Goal: Entertainment & Leisure: Consume media (video, audio)

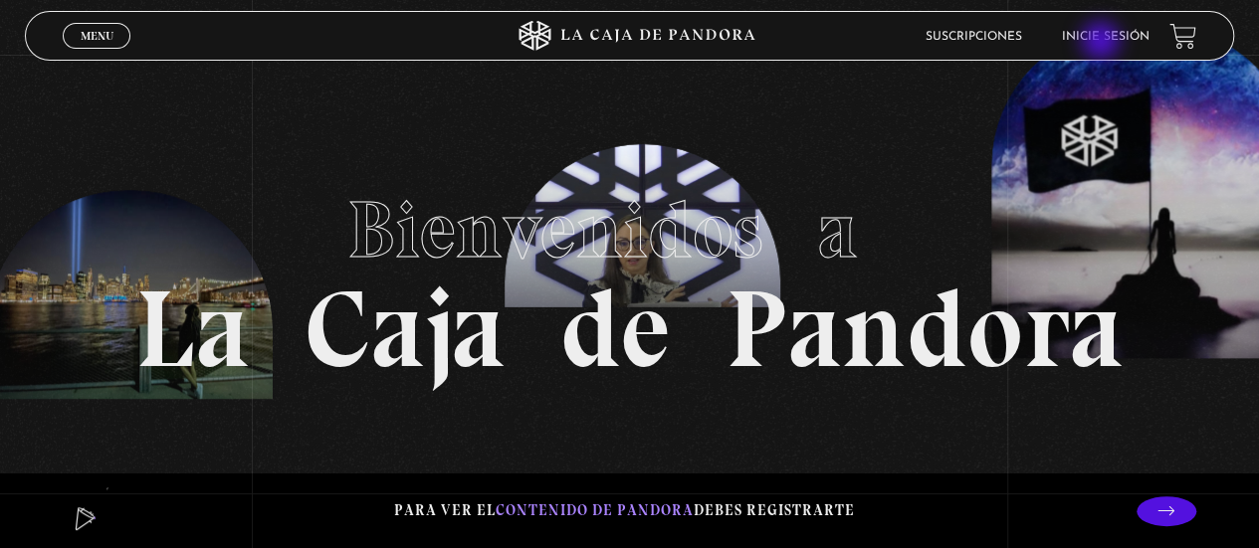
click at [1103, 43] on link "Inicie sesión" at bounding box center [1106, 37] width 88 height 12
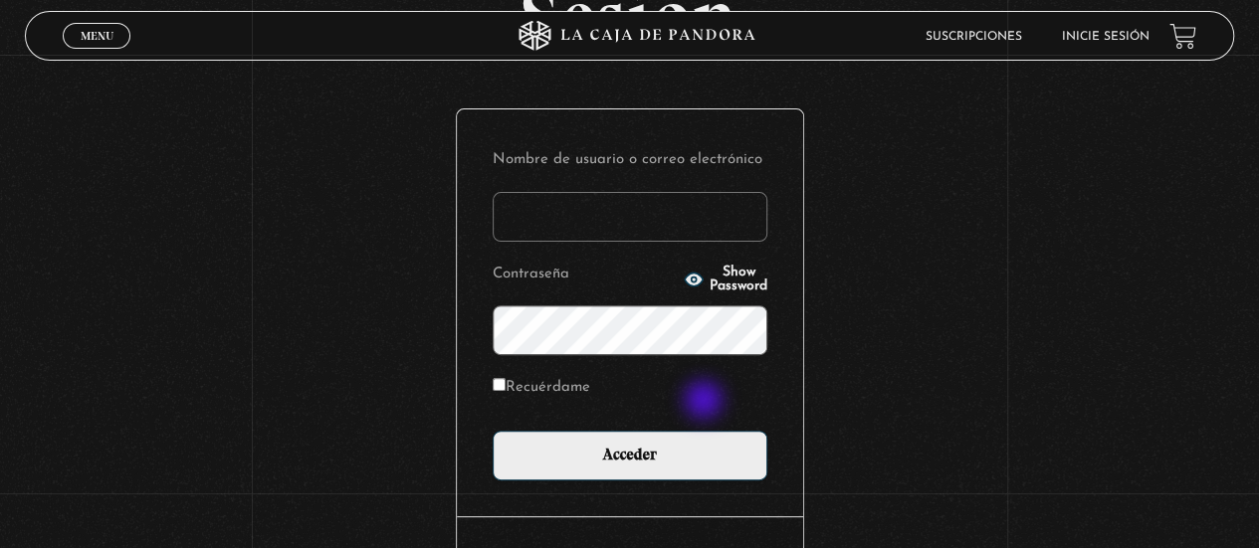
scroll to position [180, 0]
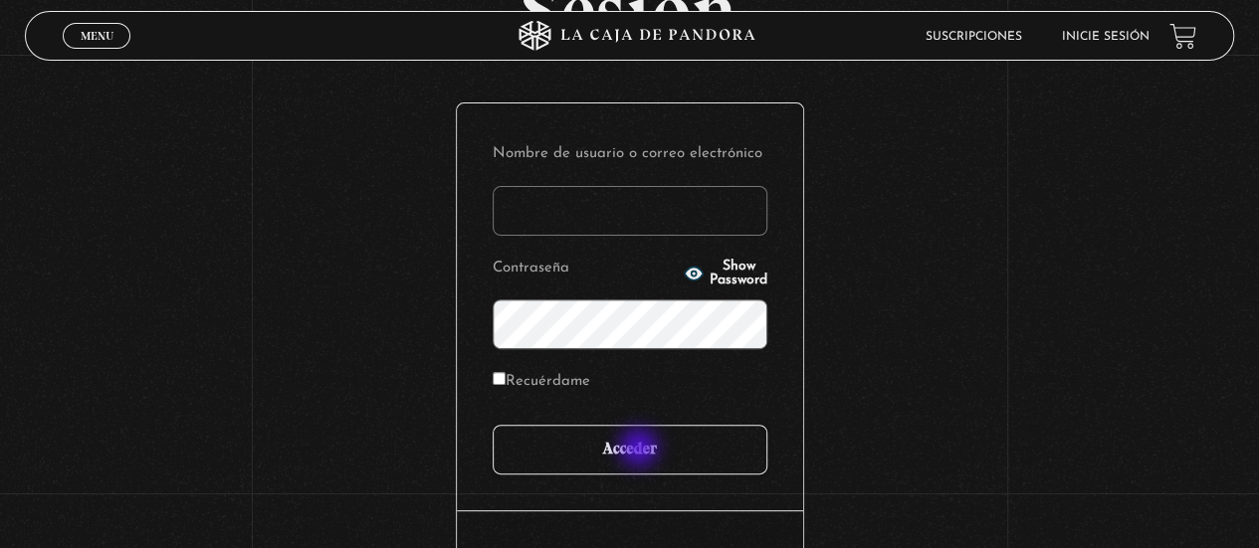
type input "jocs77"
click at [641, 450] on input "Acceder" at bounding box center [630, 450] width 275 height 50
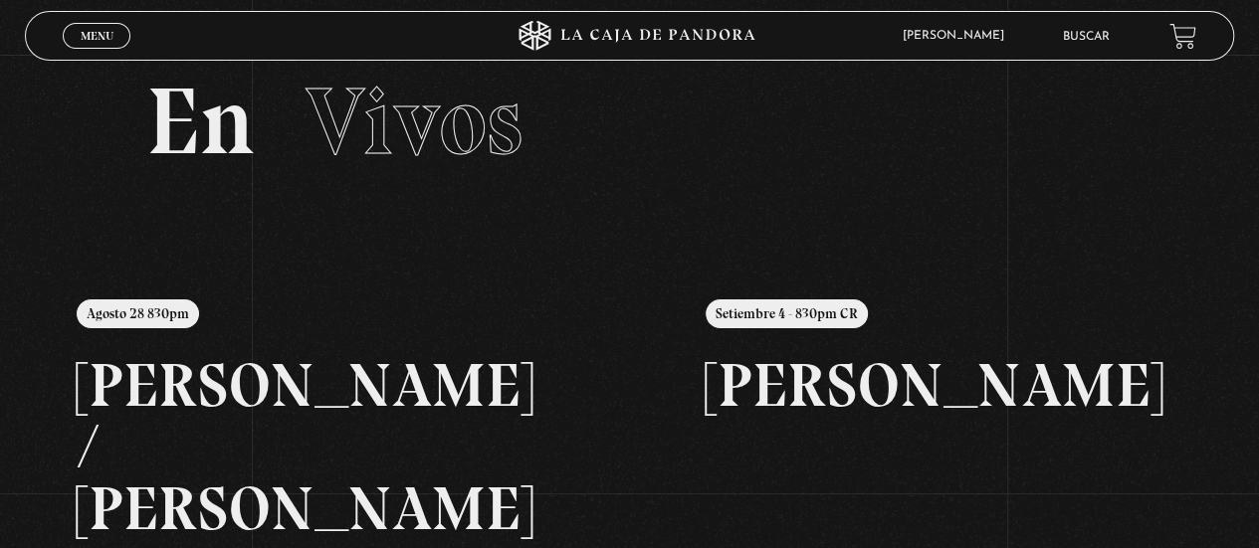
scroll to position [20, 0]
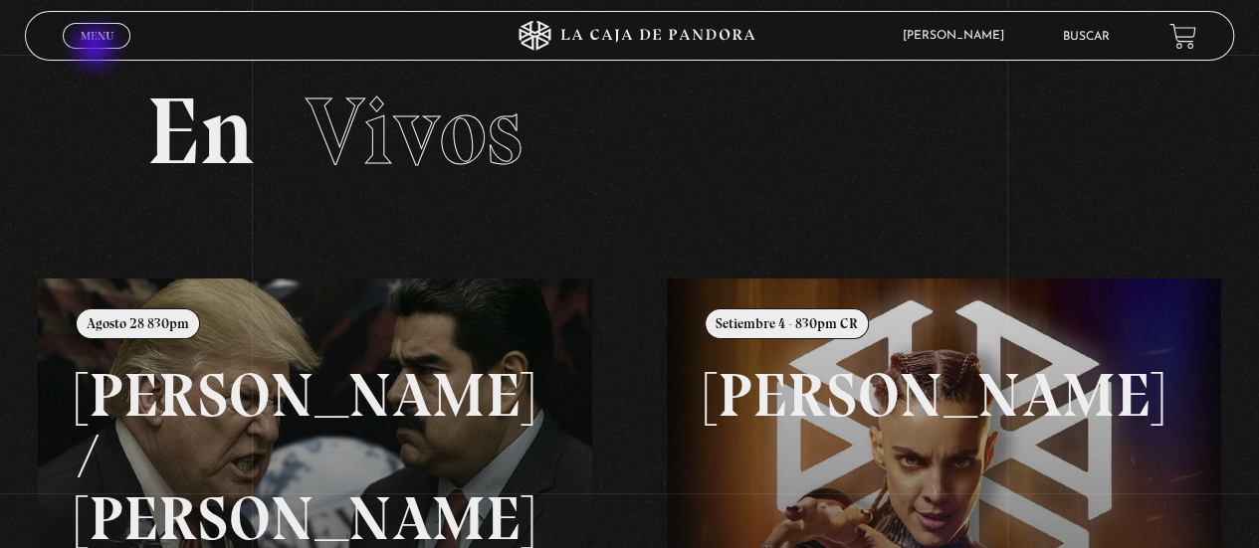
click at [97, 49] on div "Menu Cerrar" at bounding box center [252, 36] width 378 height 48
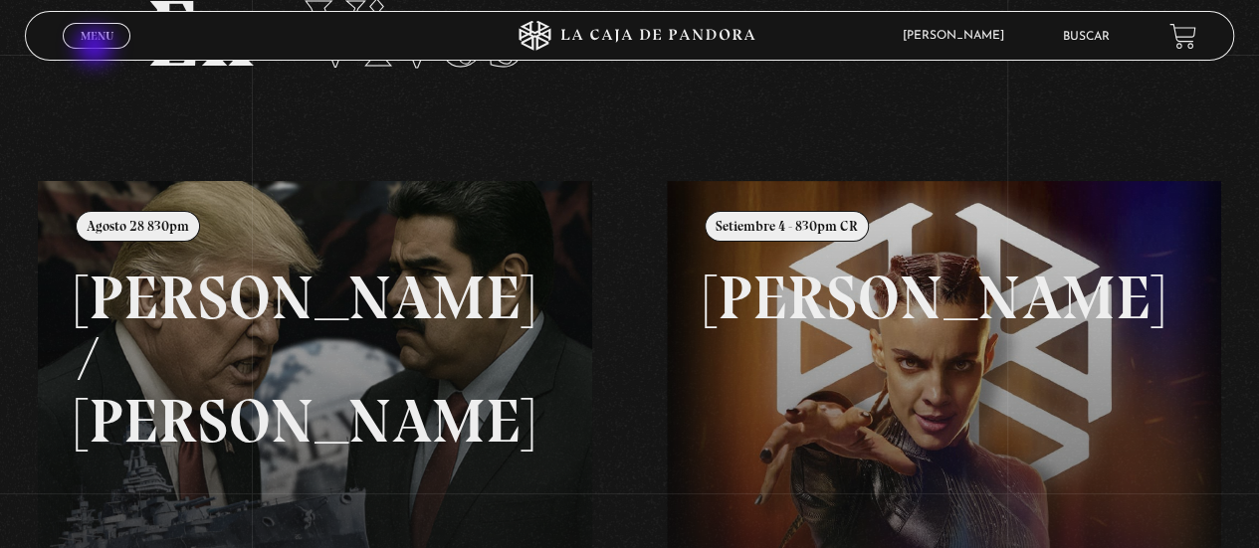
scroll to position [0, 0]
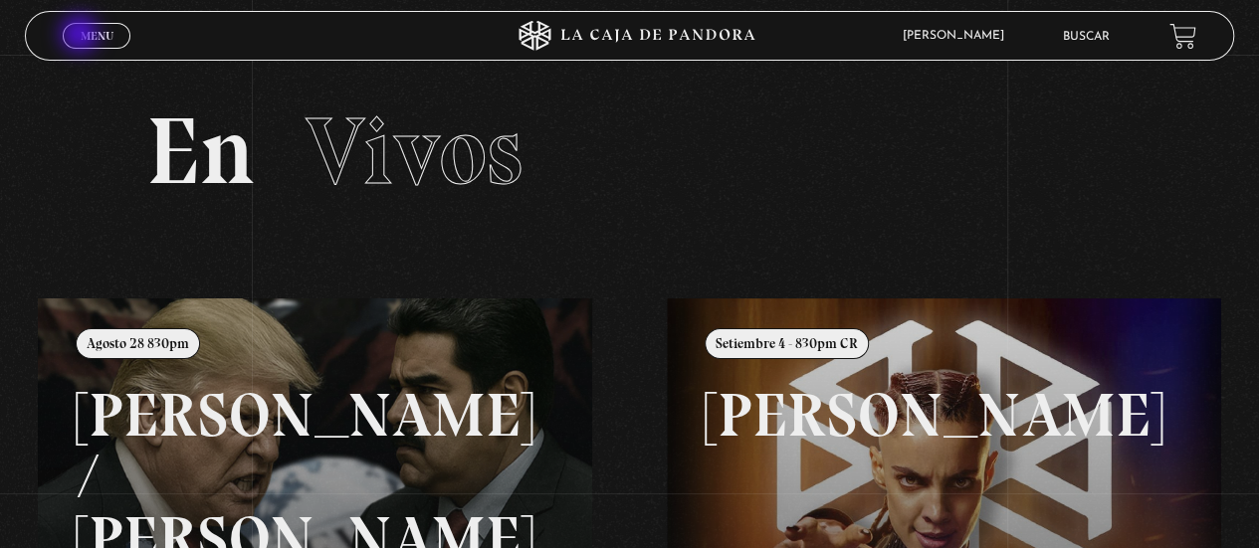
click at [82, 36] on span "Menu" at bounding box center [97, 36] width 33 height 12
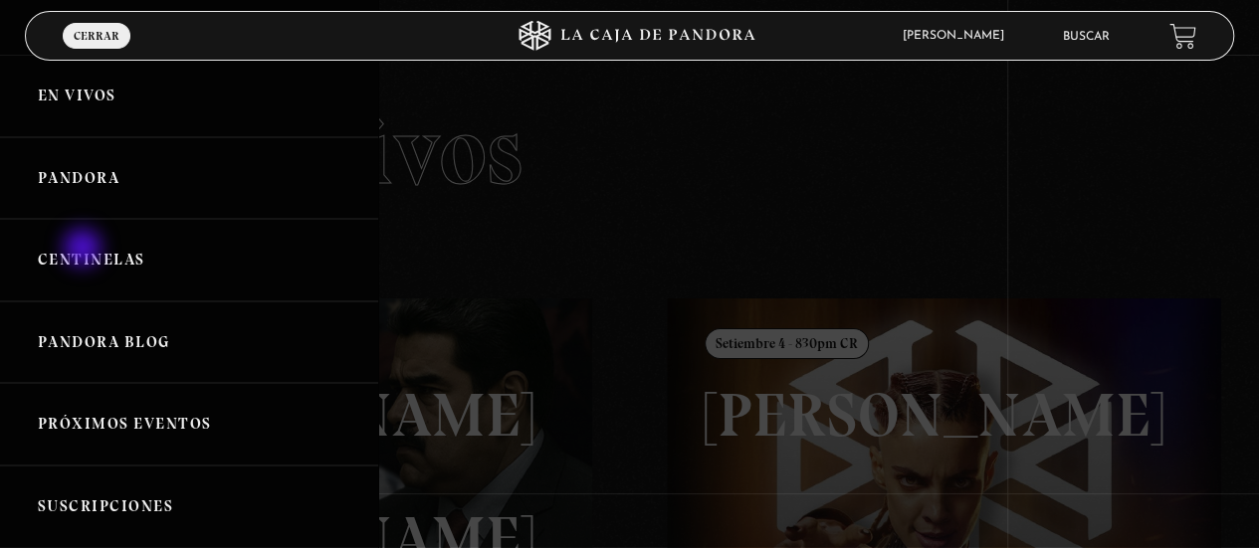
click at [85, 250] on link "Centinelas" at bounding box center [189, 260] width 378 height 83
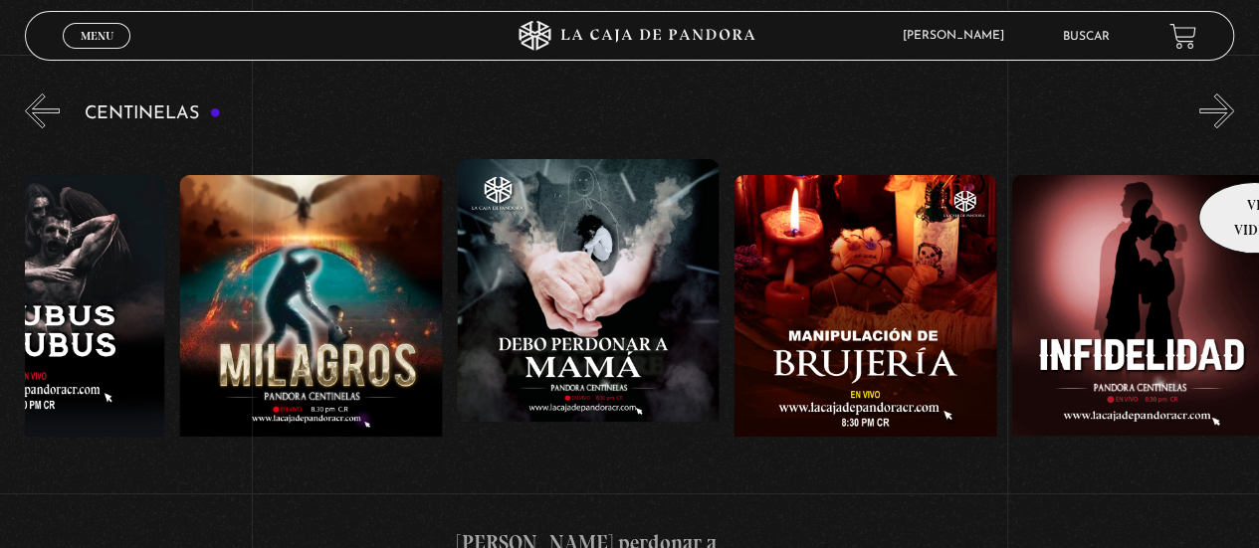
scroll to position [0, 9292]
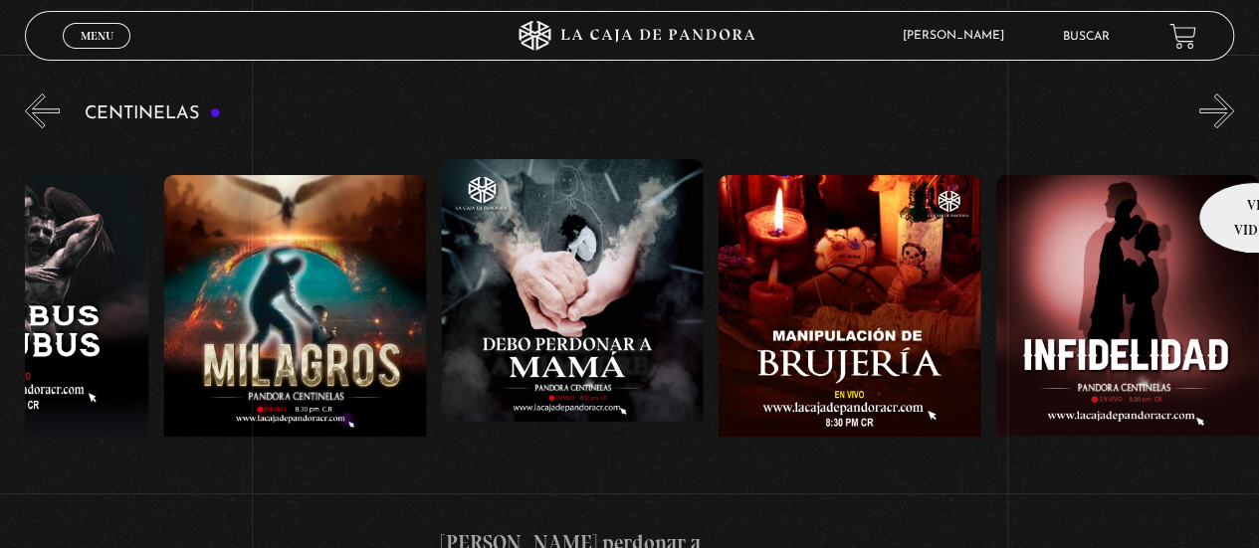
click at [997, 349] on figure at bounding box center [1126, 354] width 263 height 358
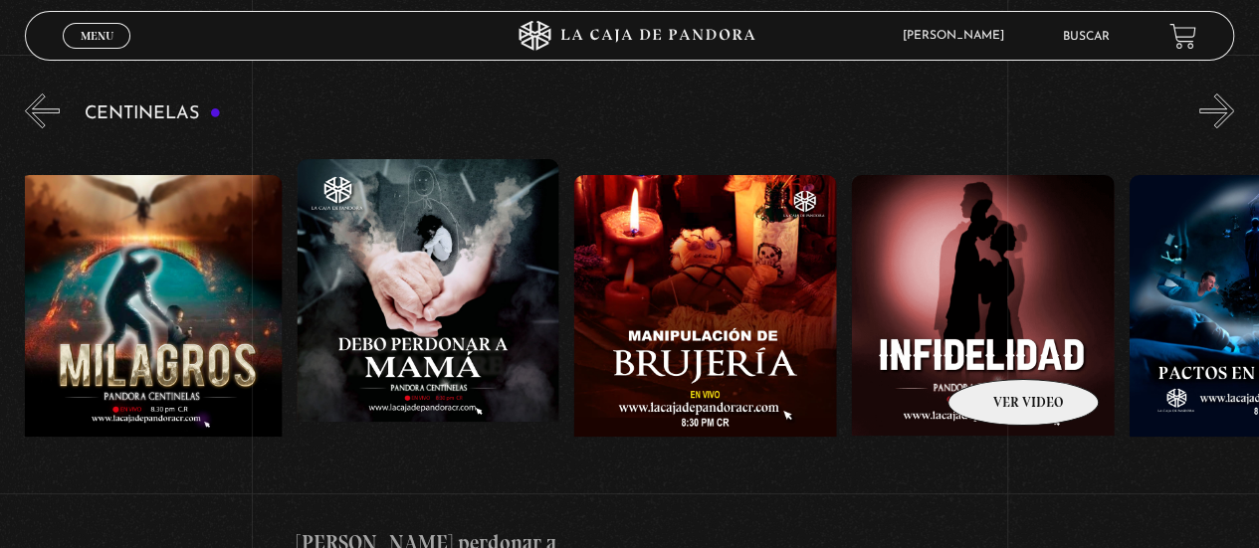
scroll to position [0, 9467]
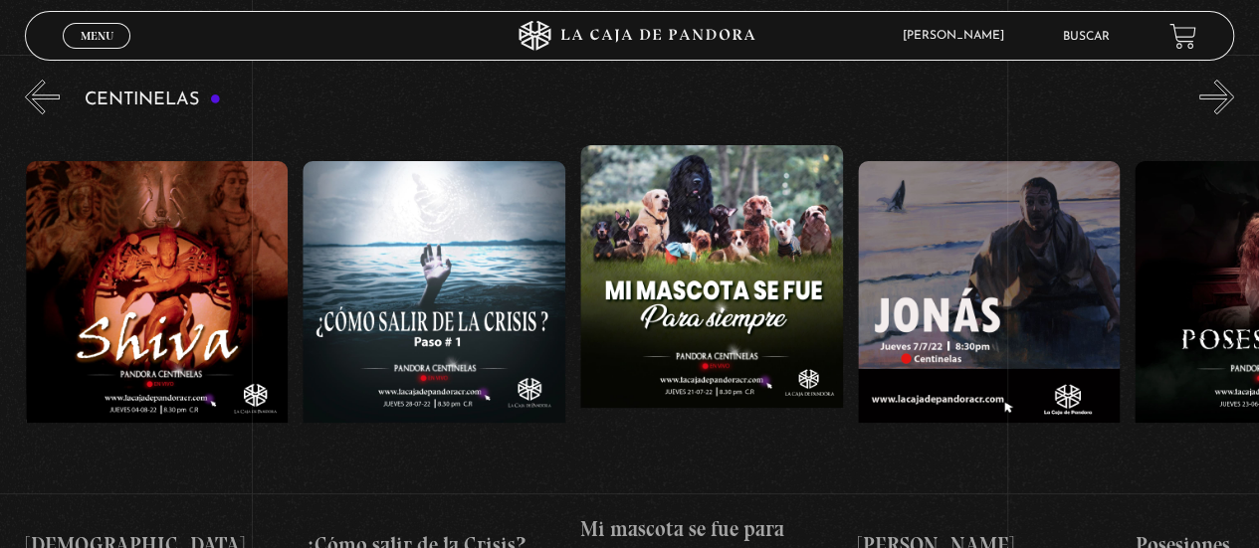
scroll to position [0, 15813]
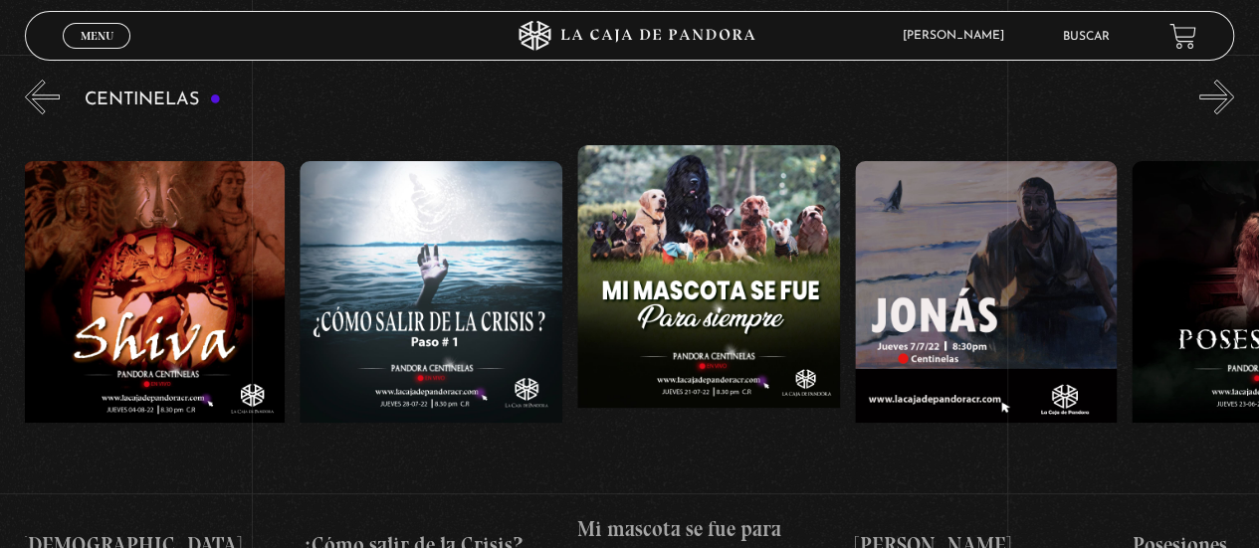
click at [428, 253] on figure at bounding box center [431, 340] width 263 height 358
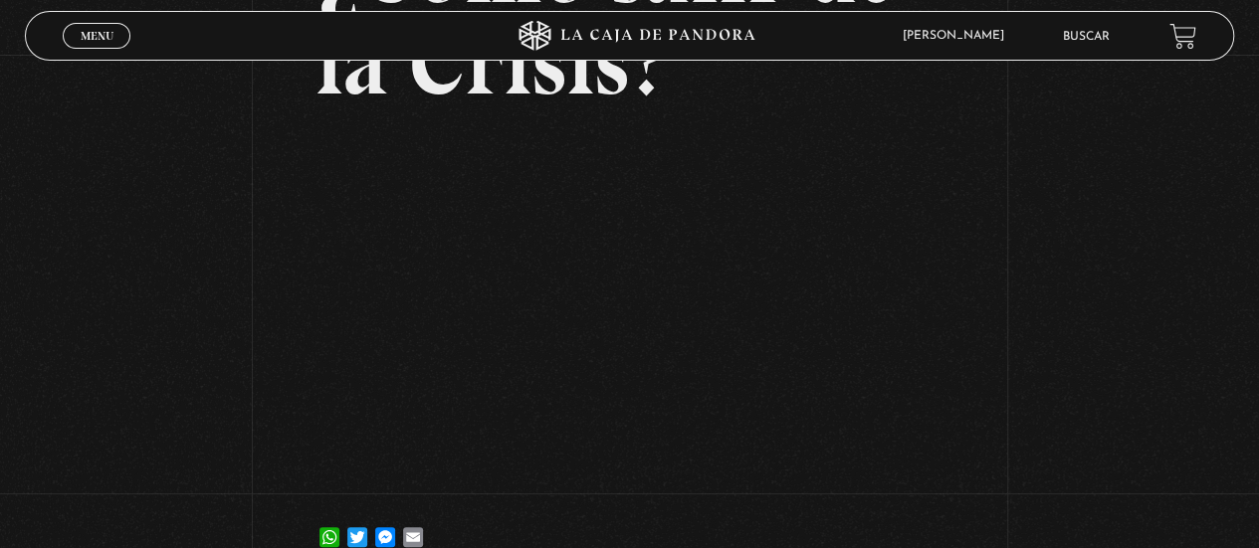
scroll to position [219, 0]
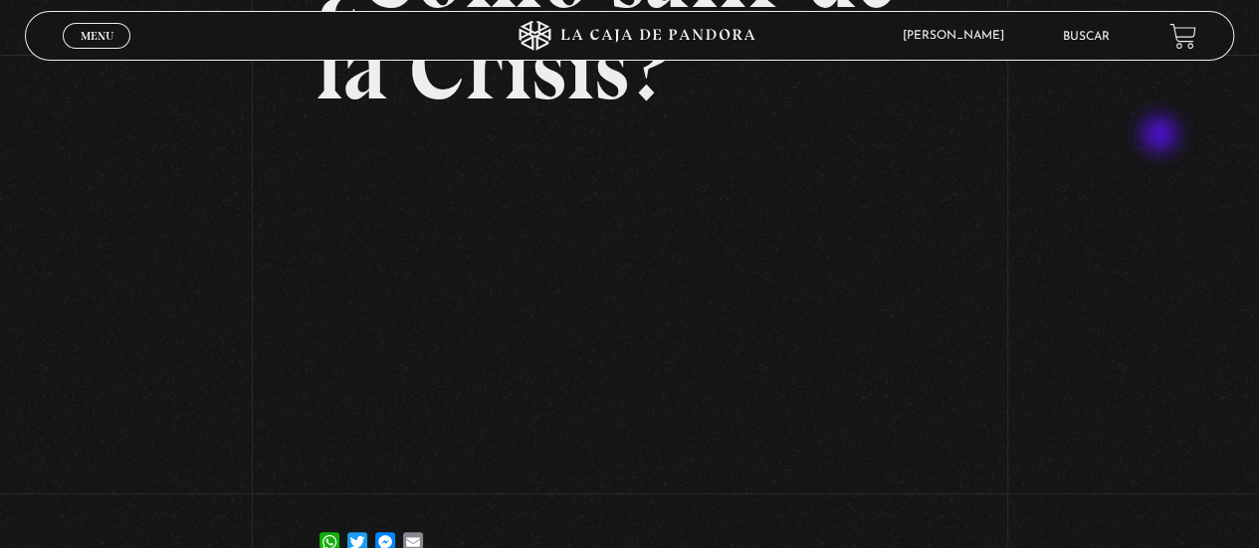
drag, startPoint x: 0, startPoint y: 0, endPoint x: 1248, endPoint y: 152, distance: 1257.4
click at [1248, 152] on div "Volver [DATE] ¿Cómo salir de la Crisis? WhatsApp Twitter Messenger Email" at bounding box center [629, 212] width 1259 height 752
click at [115, 324] on div "Volver [DATE] ¿Cómo salir de la Crisis? WhatsApp Twitter Messenger Email" at bounding box center [629, 212] width 1259 height 752
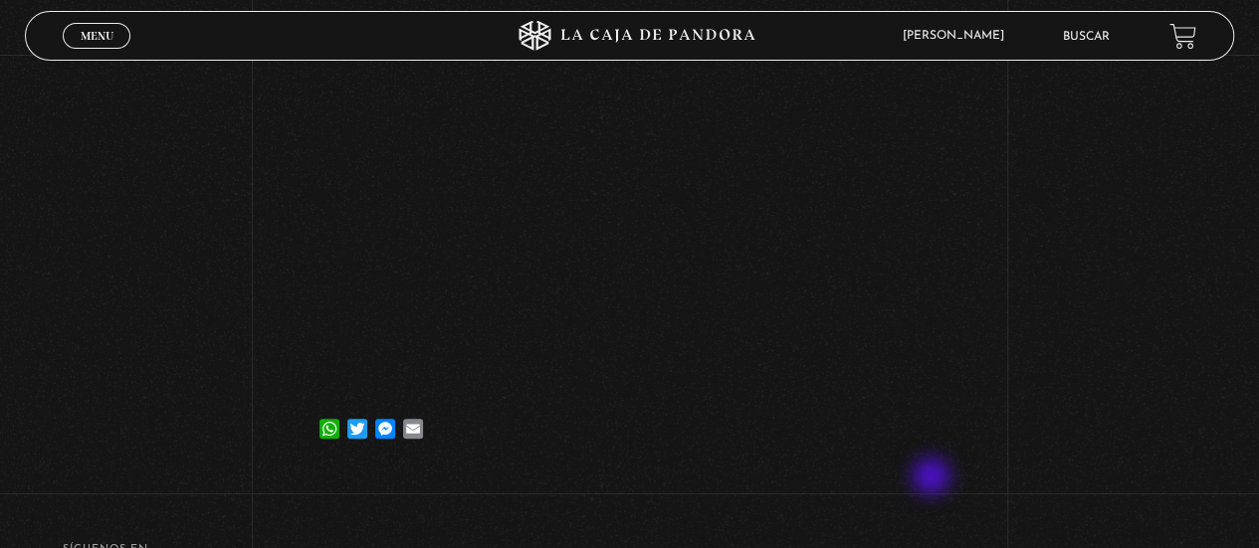
scroll to position [309, 0]
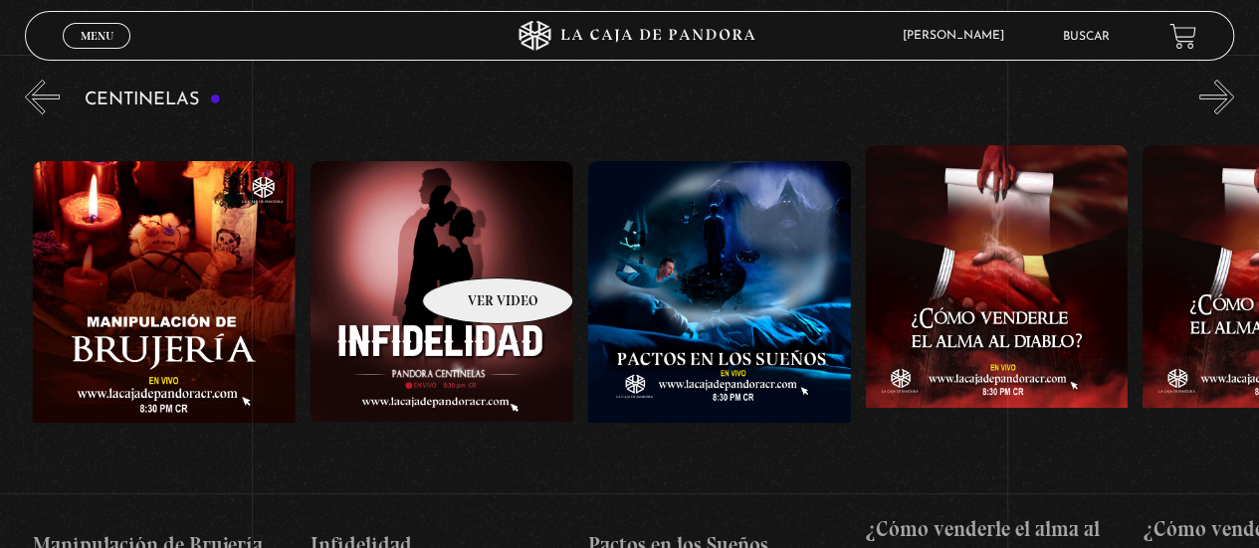
scroll to position [0, 9982]
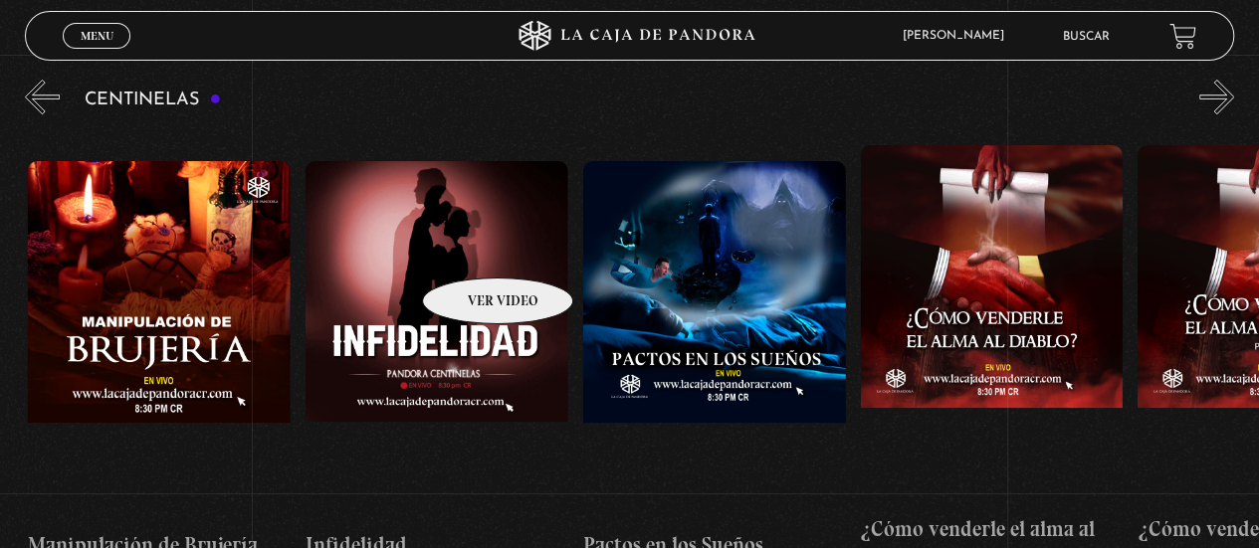
click at [446, 201] on figure at bounding box center [437, 340] width 263 height 358
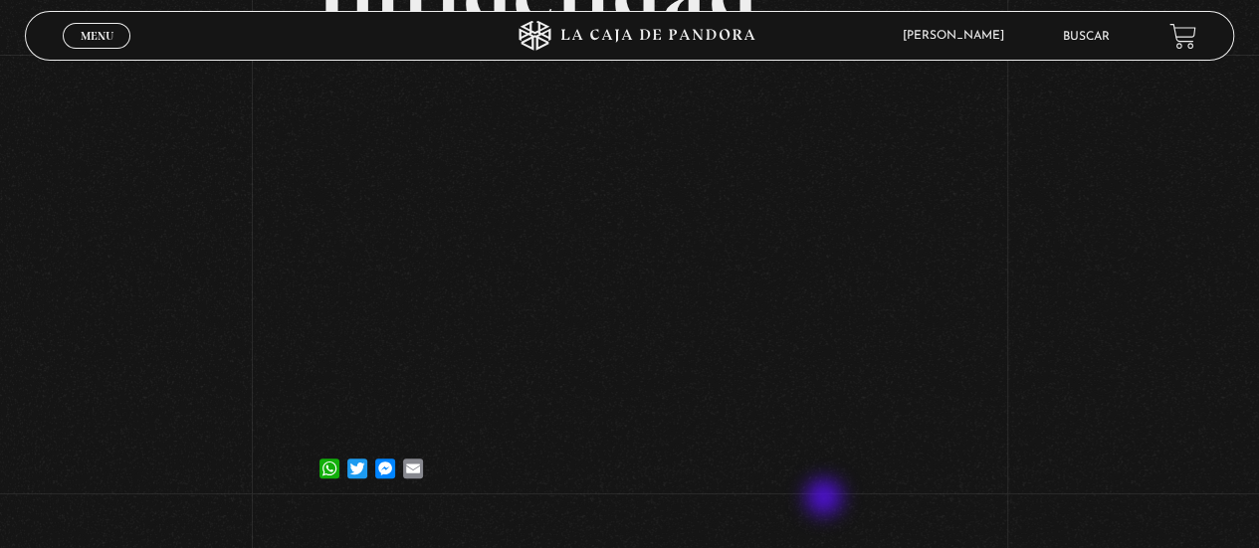
scroll to position [199, 0]
click at [965, 448] on div "Volver [DATE] Infidelidad WhatsApp Twitter Messenger Email" at bounding box center [629, 186] width 1259 height 661
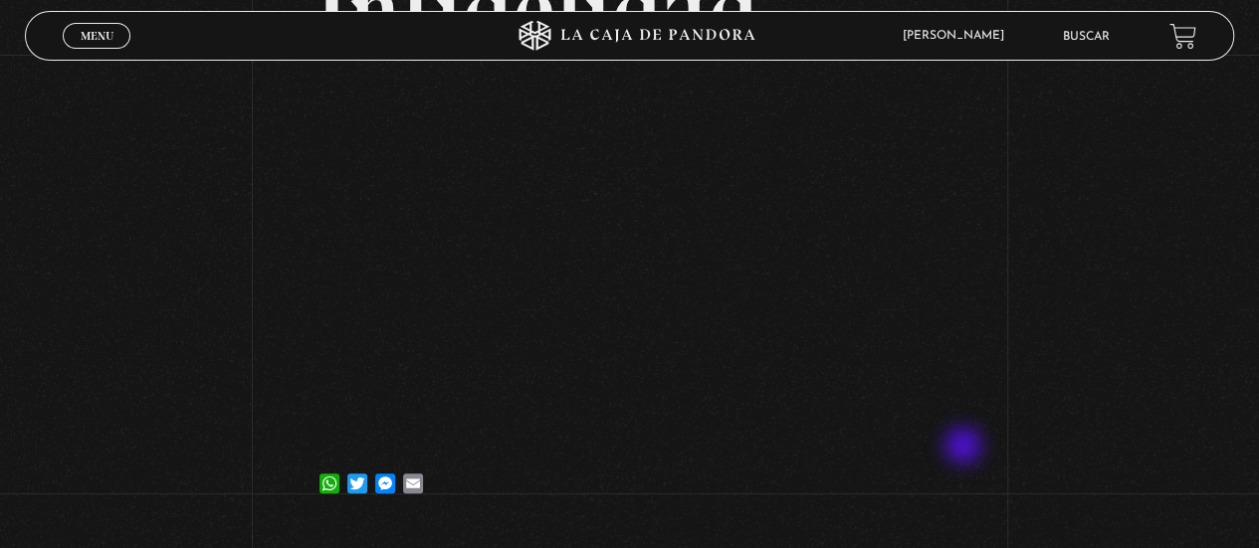
scroll to position [189, 0]
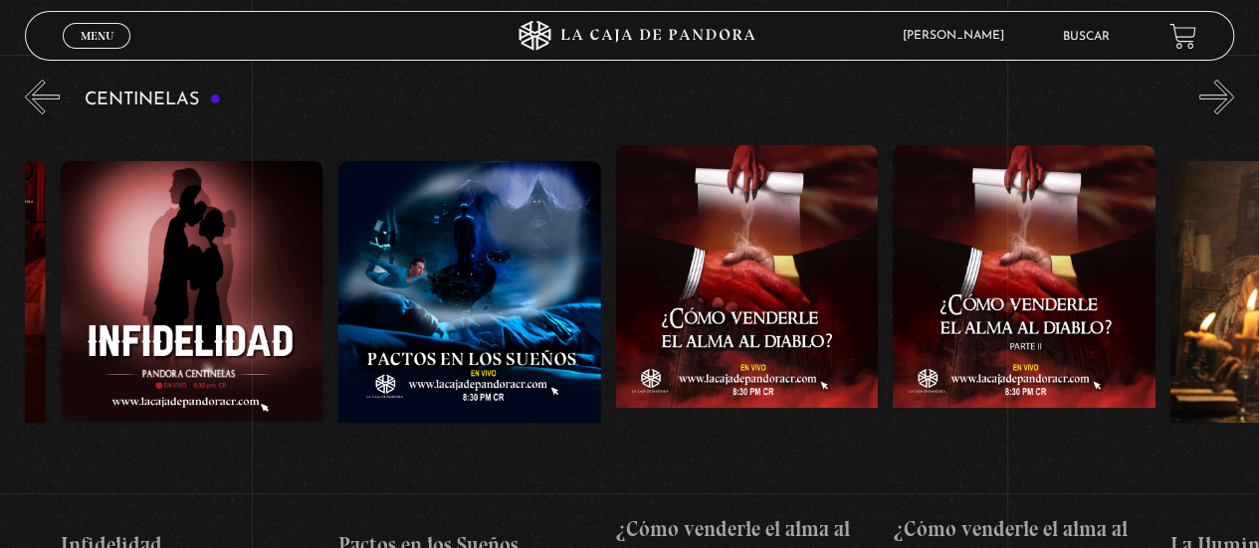
scroll to position [0, 10231]
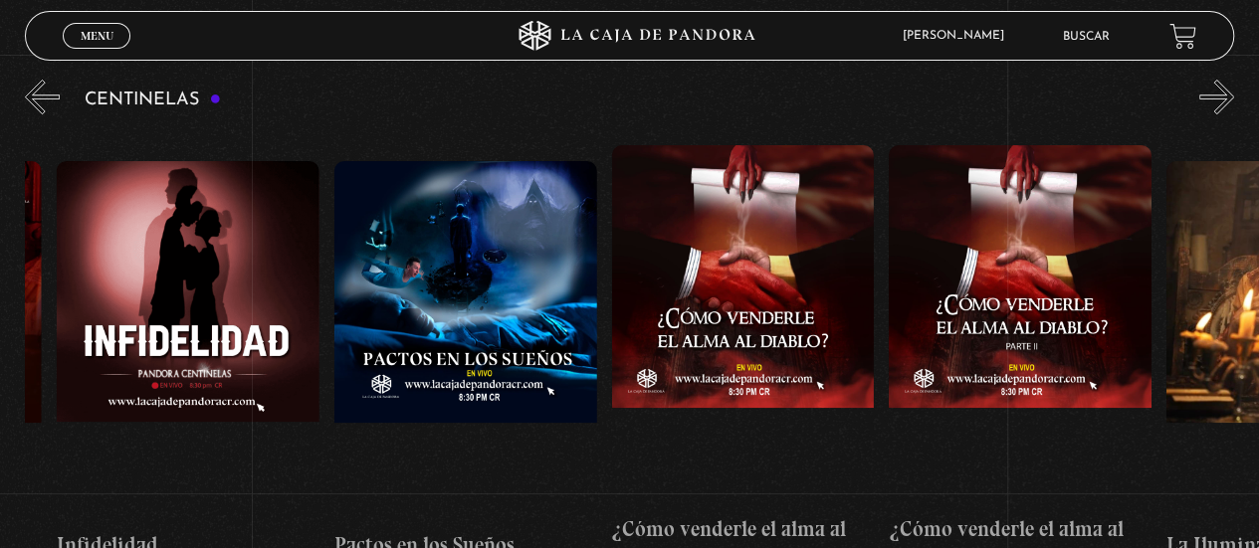
click at [179, 237] on figure at bounding box center [188, 340] width 263 height 358
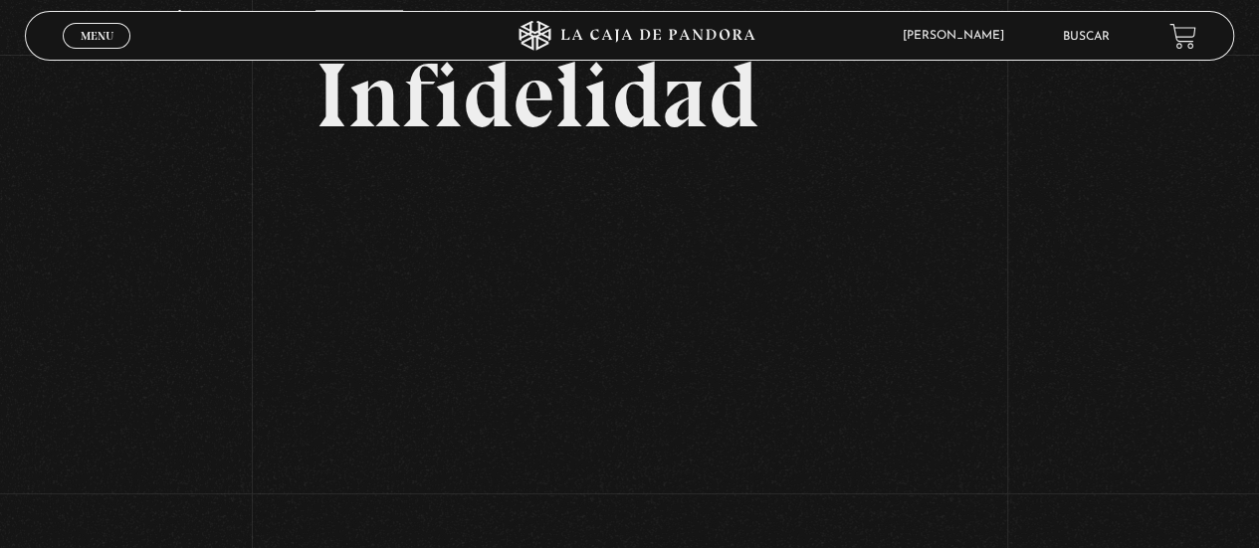
scroll to position [102, 0]
